Goal: Information Seeking & Learning: Learn about a topic

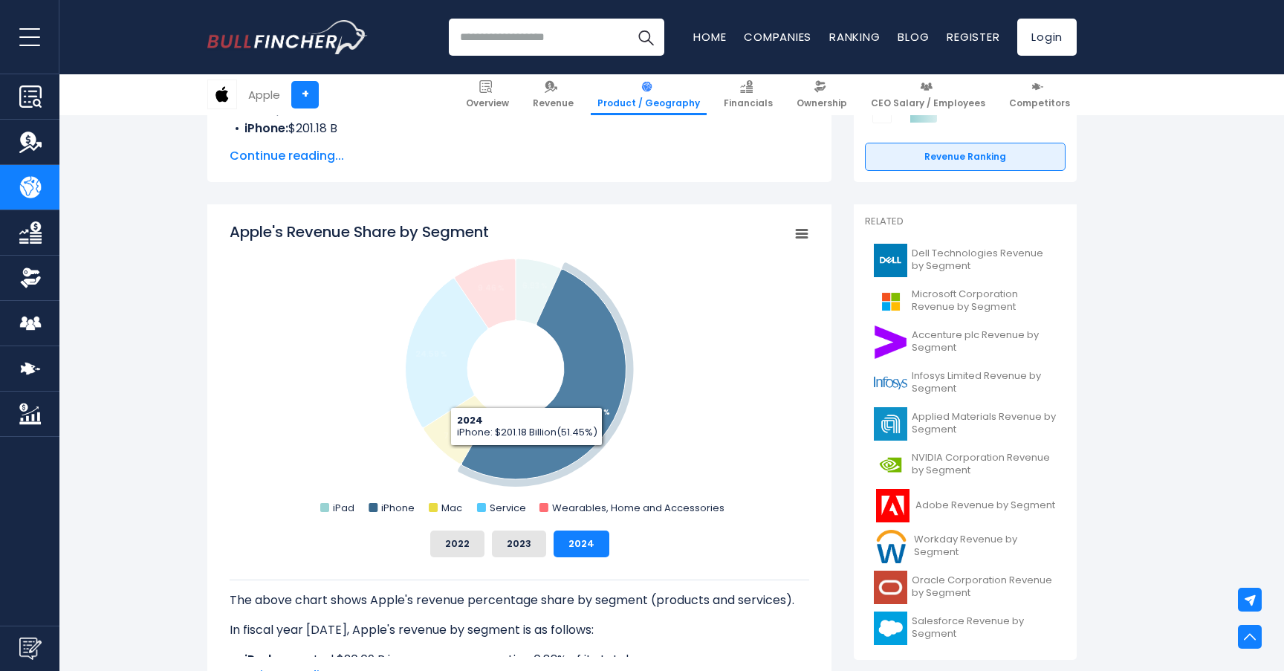
scroll to position [362, 0]
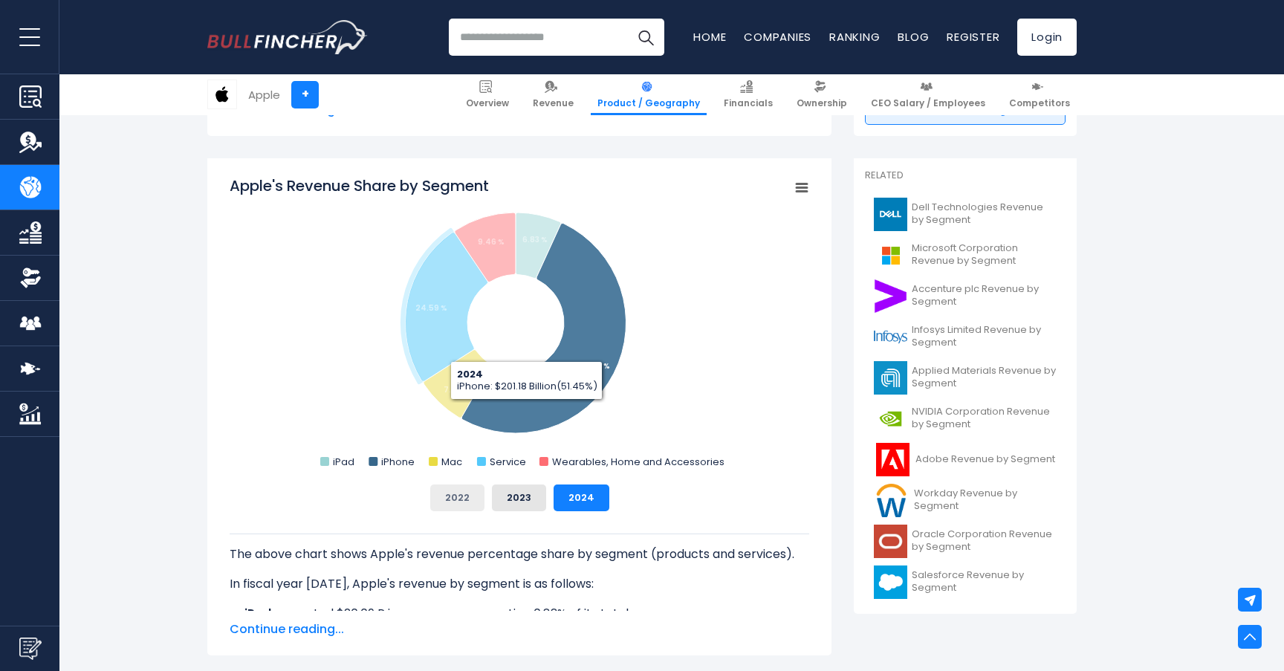
click at [472, 502] on button "2022" at bounding box center [457, 497] width 54 height 27
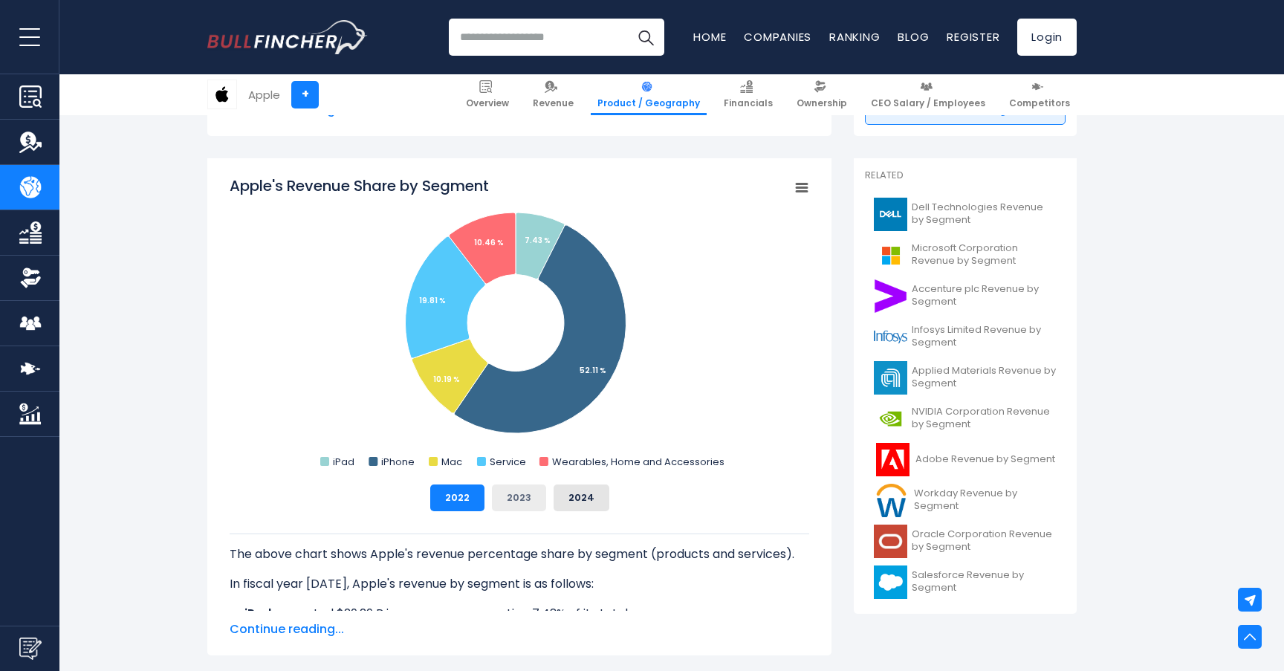
click at [507, 507] on button "2023" at bounding box center [519, 497] width 54 height 27
click at [545, 499] on button "2023" at bounding box center [519, 497] width 54 height 27
click at [568, 491] on button "2024" at bounding box center [581, 497] width 56 height 27
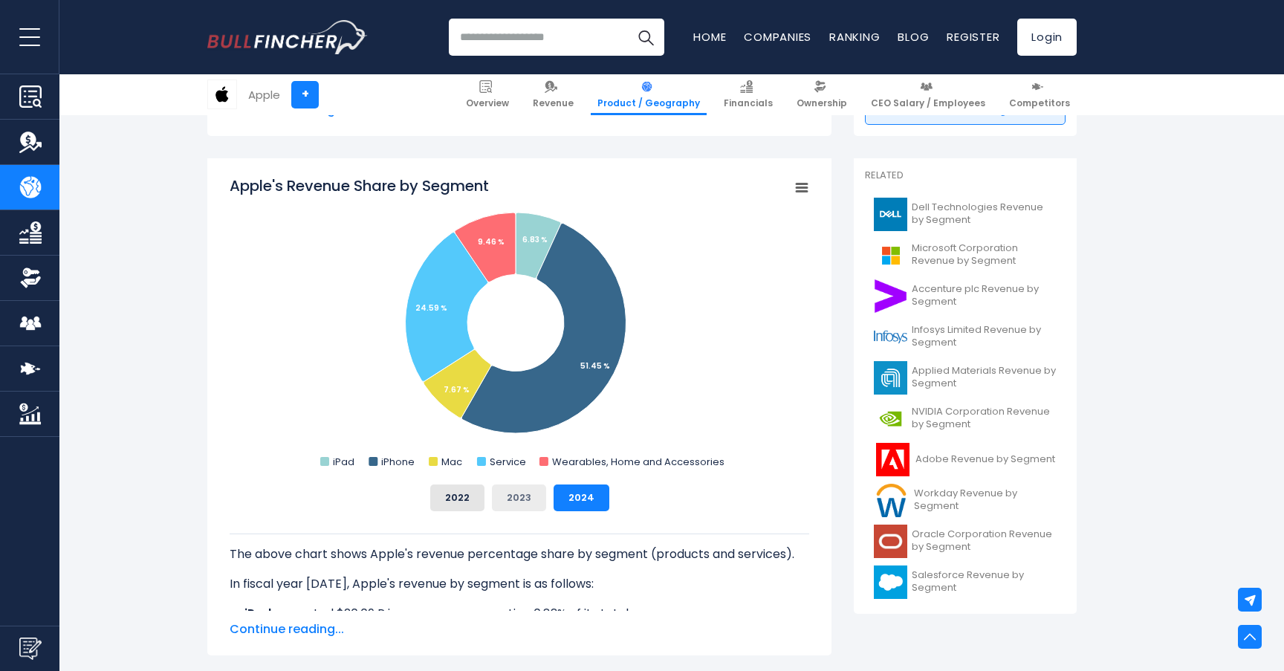
click at [527, 493] on button "2023" at bounding box center [519, 497] width 54 height 27
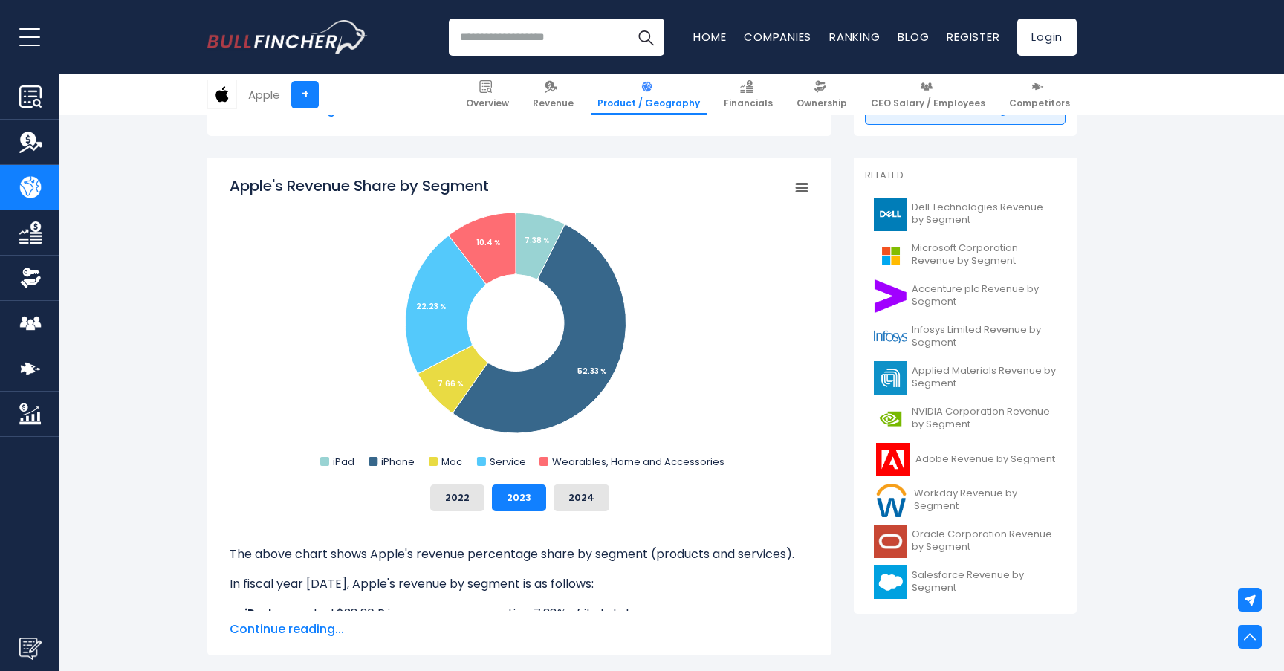
click at [487, 496] on div "2022 2023 2024" at bounding box center [519, 497] width 579 height 27
click at [473, 496] on button "2022" at bounding box center [457, 497] width 54 height 27
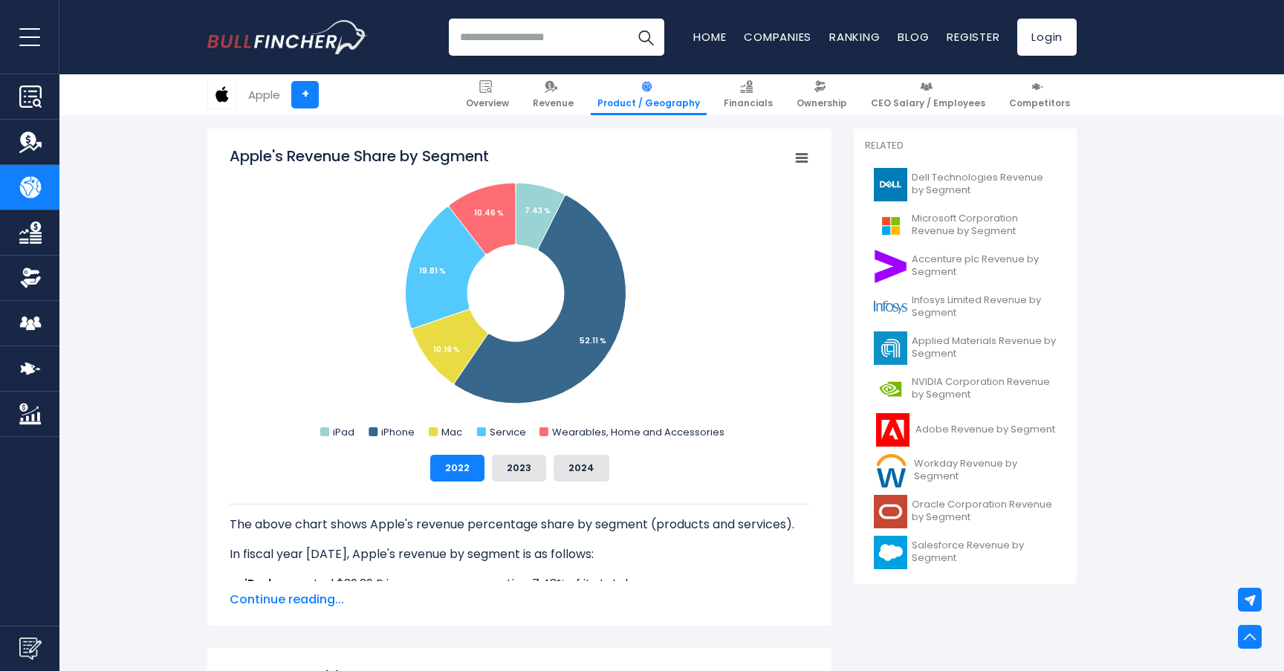
scroll to position [452, 0]
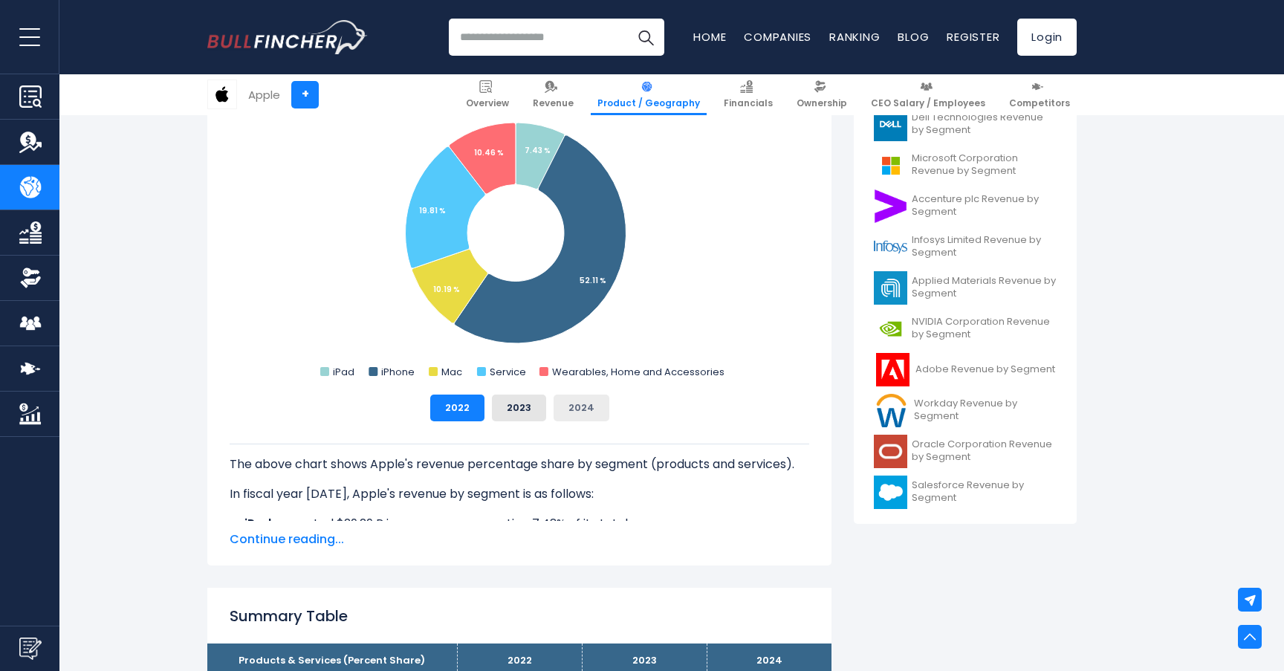
click at [589, 409] on button "2024" at bounding box center [581, 407] width 56 height 27
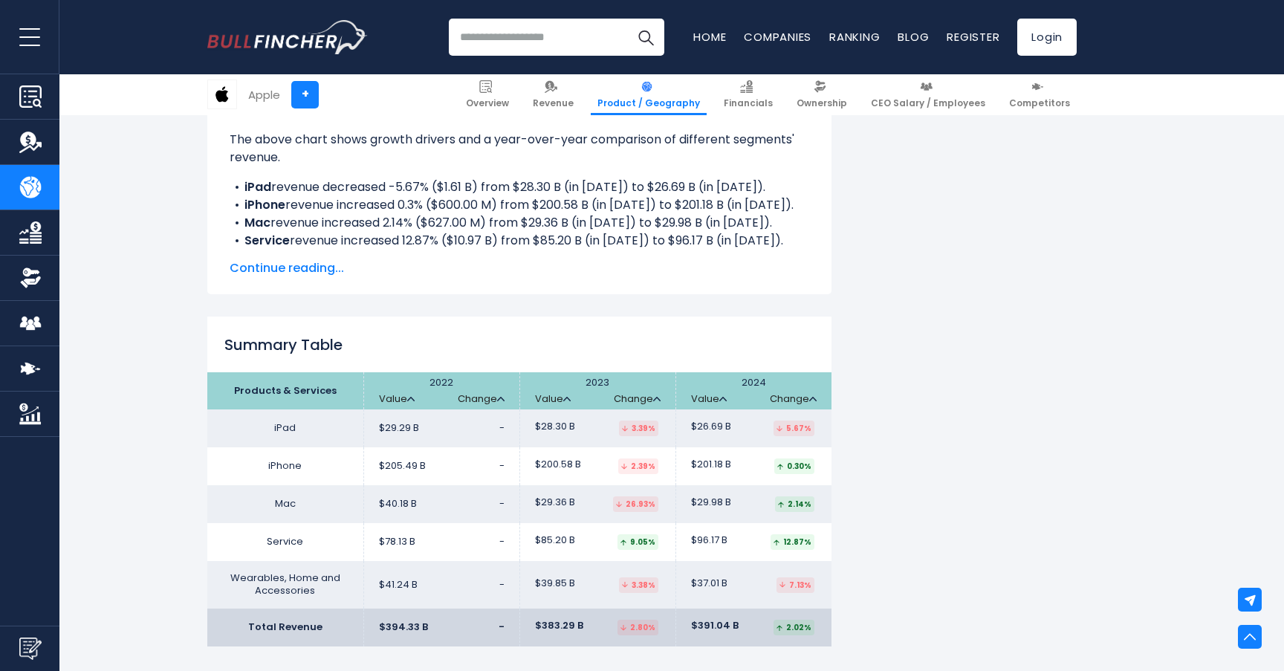
scroll to position [2148, 0]
click at [305, 99] on link "+" at bounding box center [304, 94] width 27 height 27
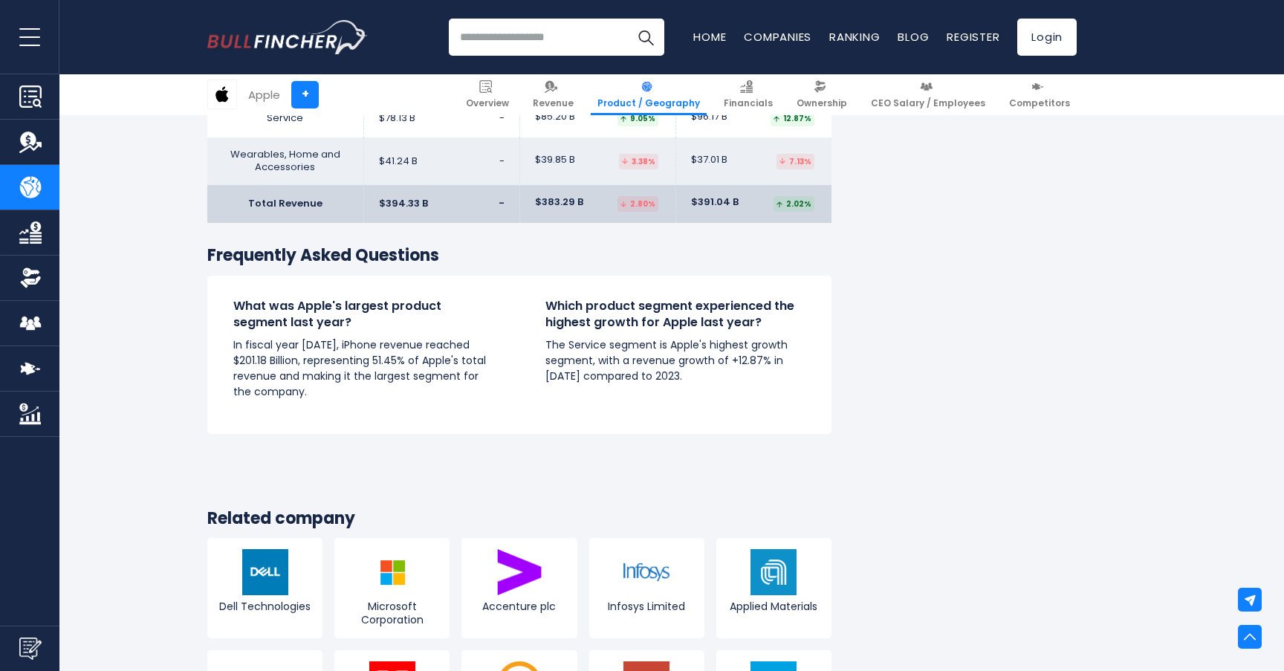
scroll to position [2560, 0]
